Goal: Complete application form

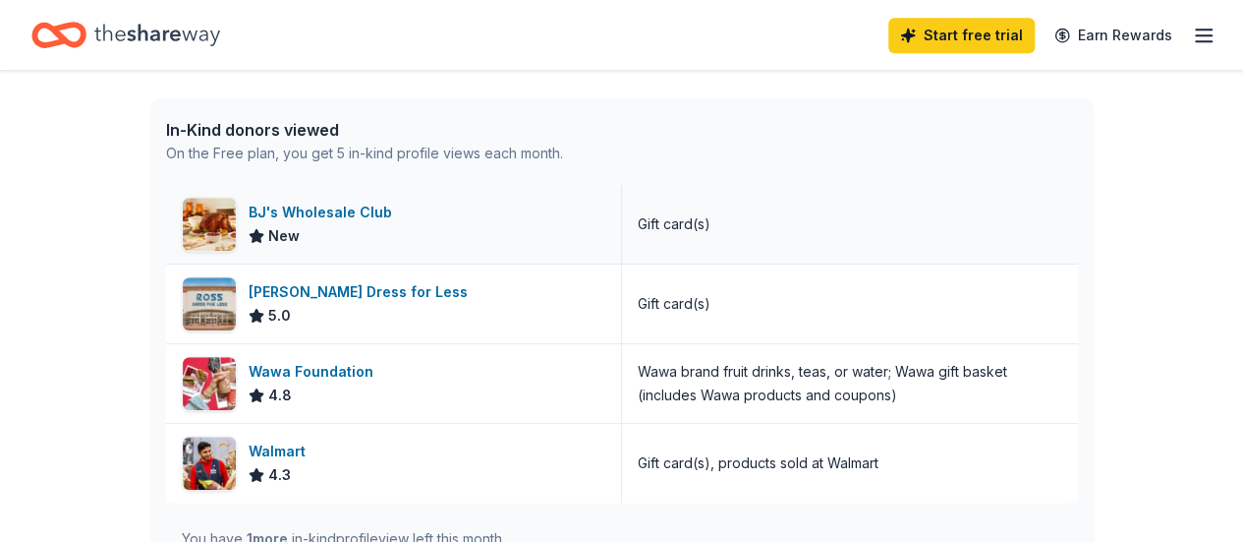
scroll to position [590, 0]
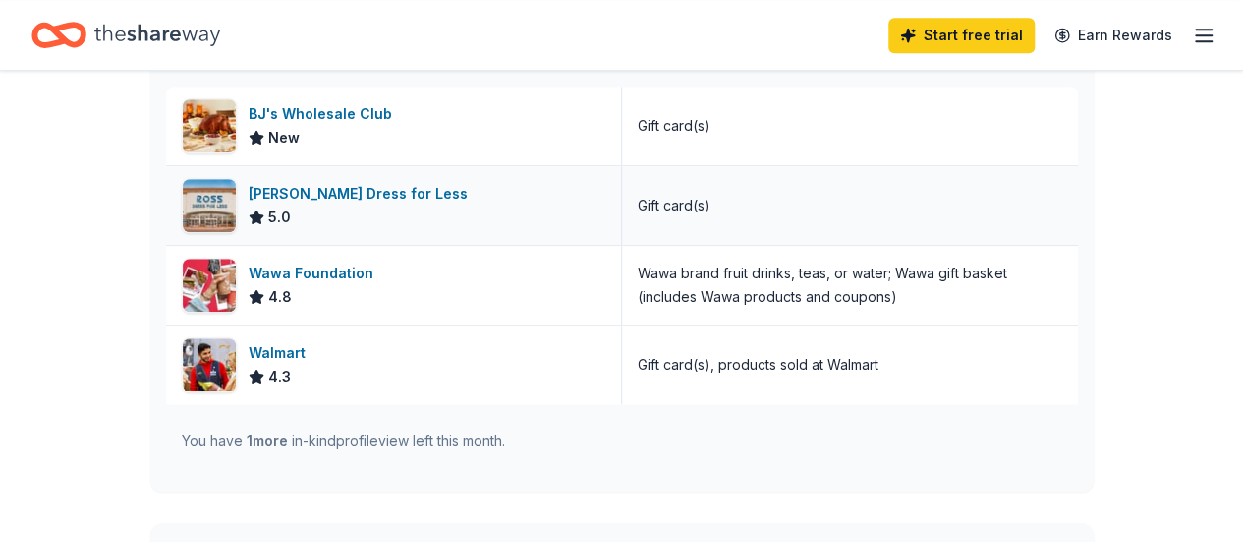
click at [354, 200] on div "[PERSON_NAME] Dress for Less" at bounding box center [362, 194] width 227 height 24
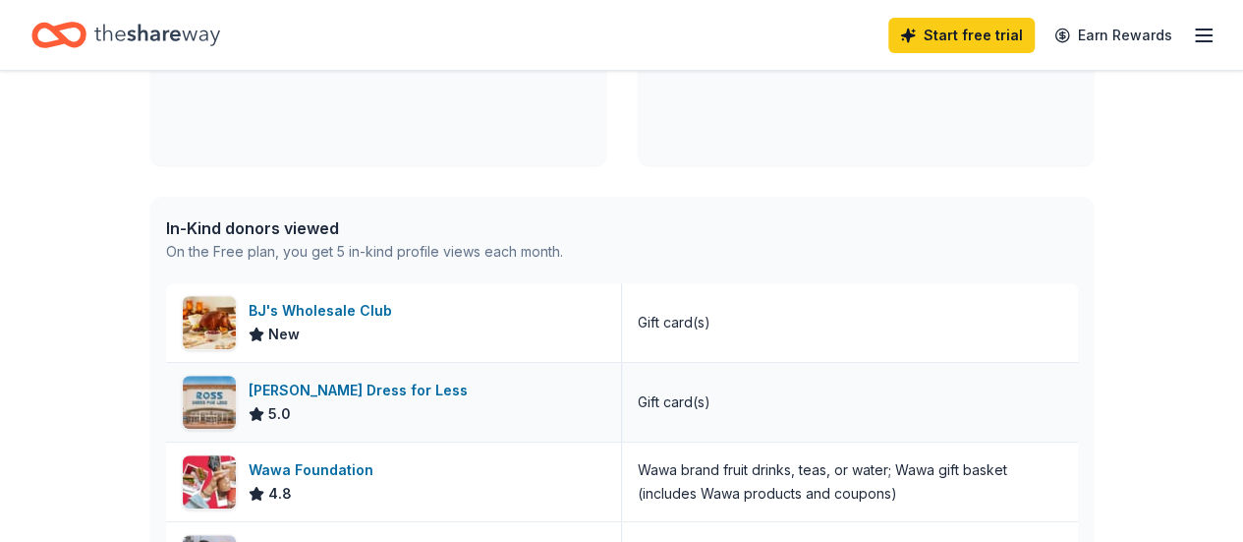
scroll to position [491, 0]
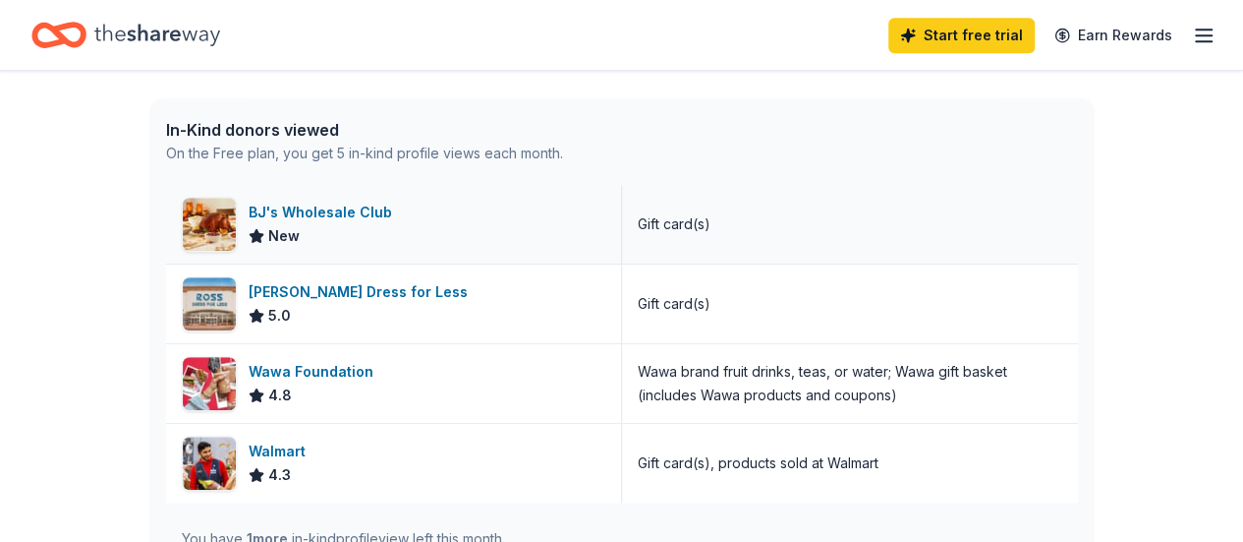
click at [301, 211] on div "BJ's Wholesale Club" at bounding box center [324, 213] width 151 height 24
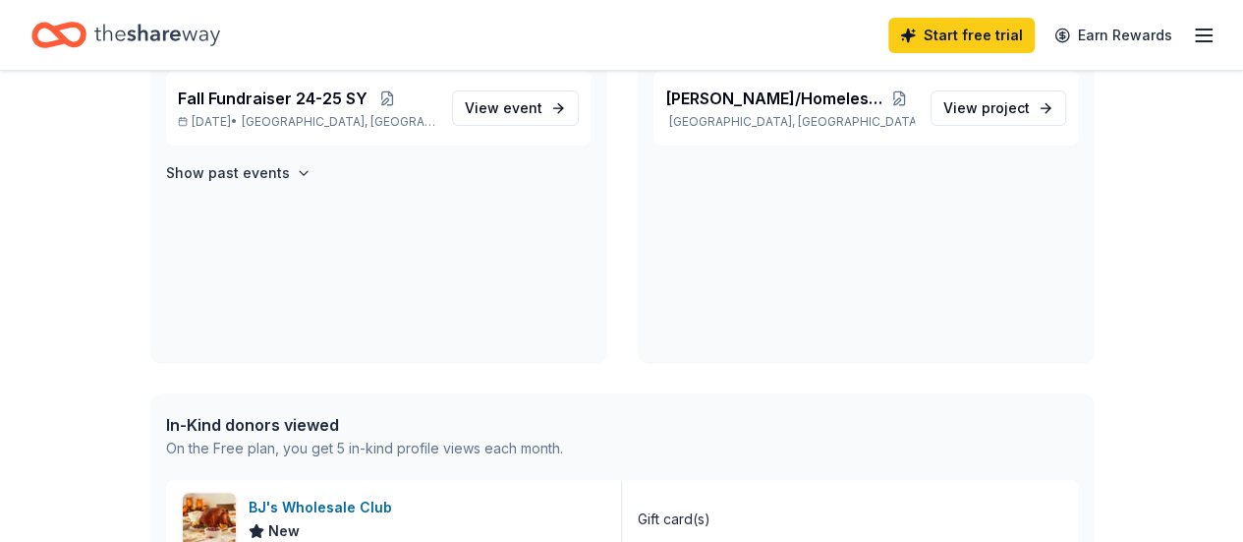
scroll to position [0, 0]
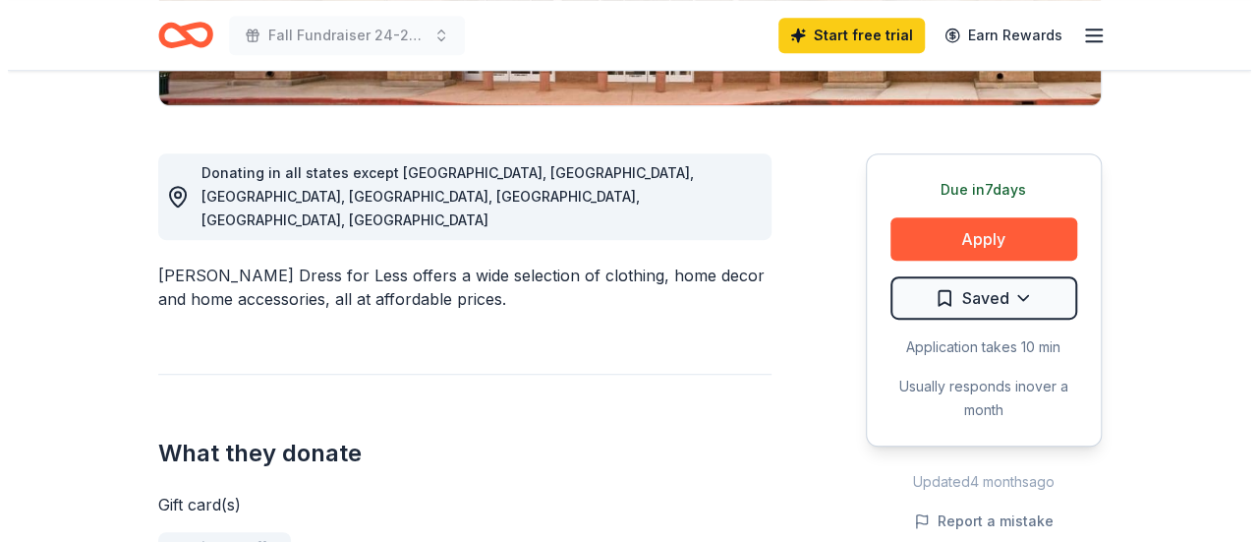
scroll to position [590, 0]
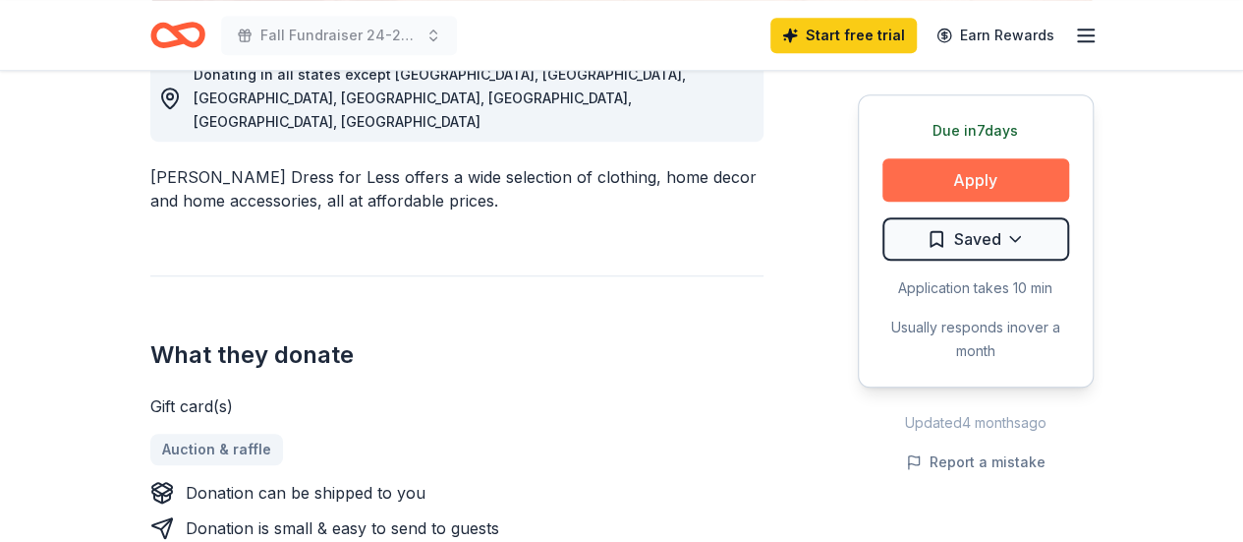
click at [969, 189] on button "Apply" at bounding box center [976, 179] width 187 height 43
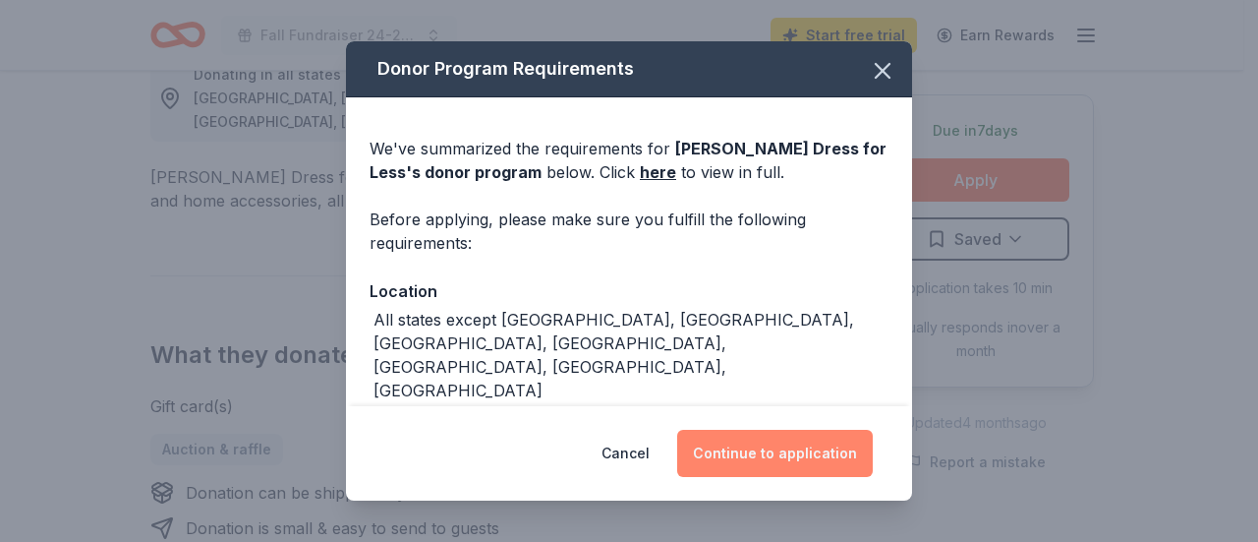
click at [807, 456] on button "Continue to application" at bounding box center [775, 453] width 196 height 47
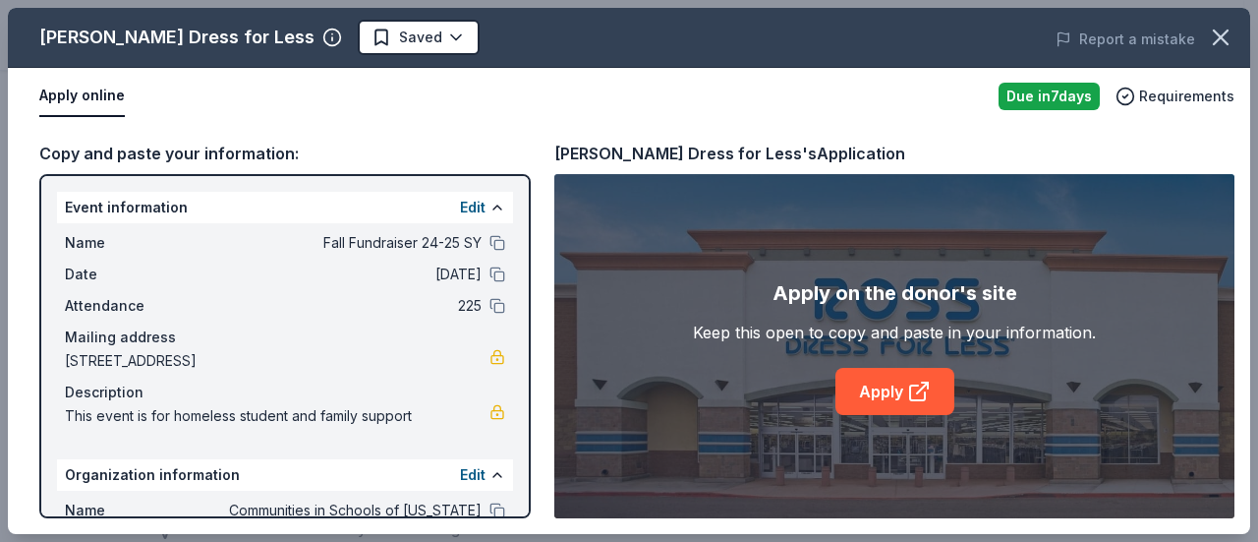
scroll to position [195, 0]
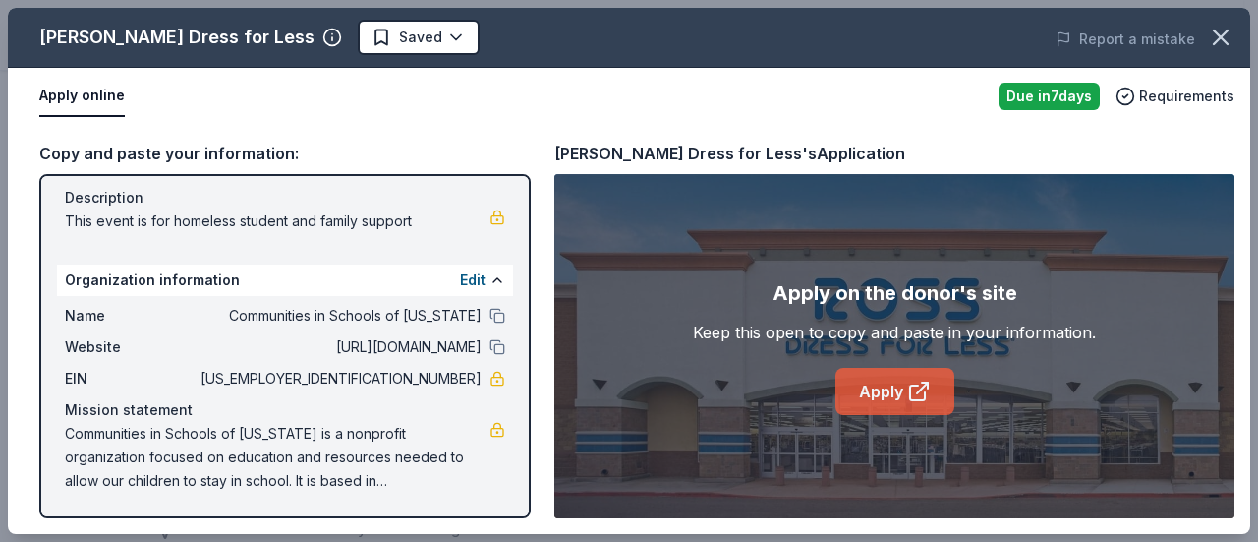
click at [910, 389] on icon at bounding box center [917, 392] width 15 height 15
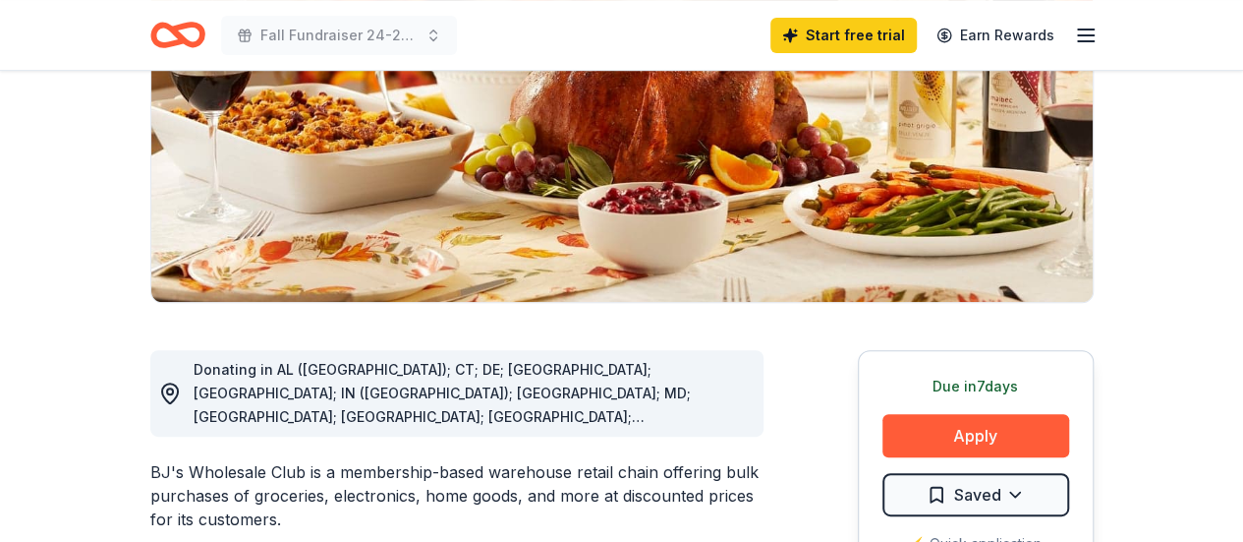
scroll to position [197, 0]
